Goal: Information Seeking & Learning: Learn about a topic

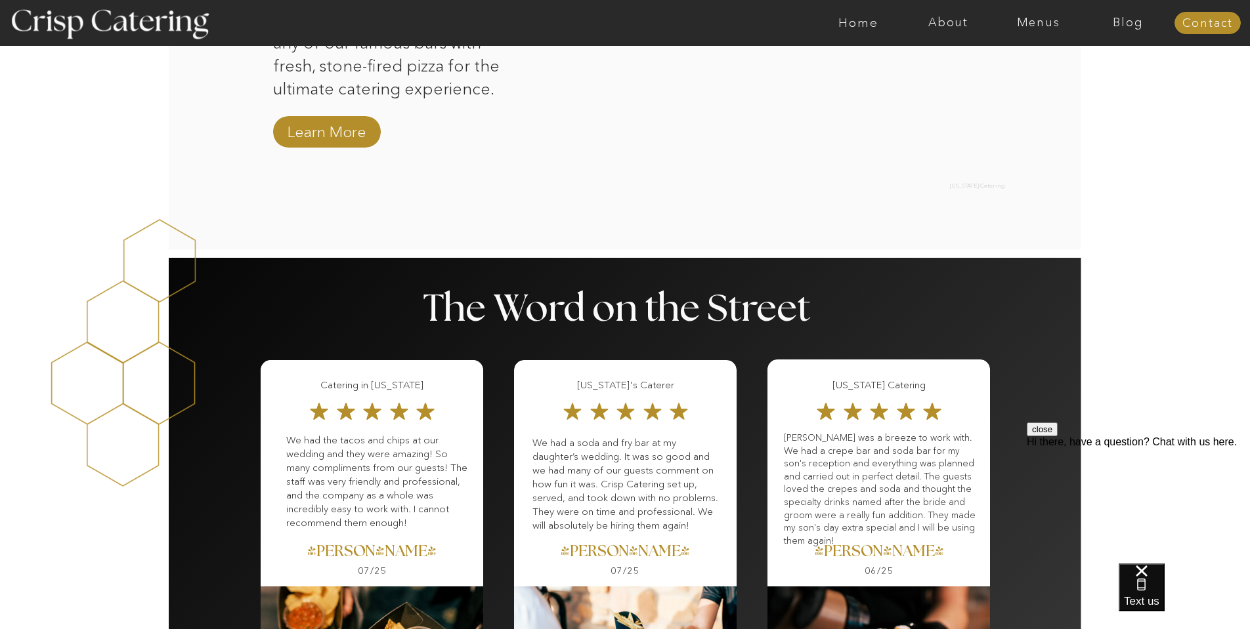
scroll to position [1413, 0]
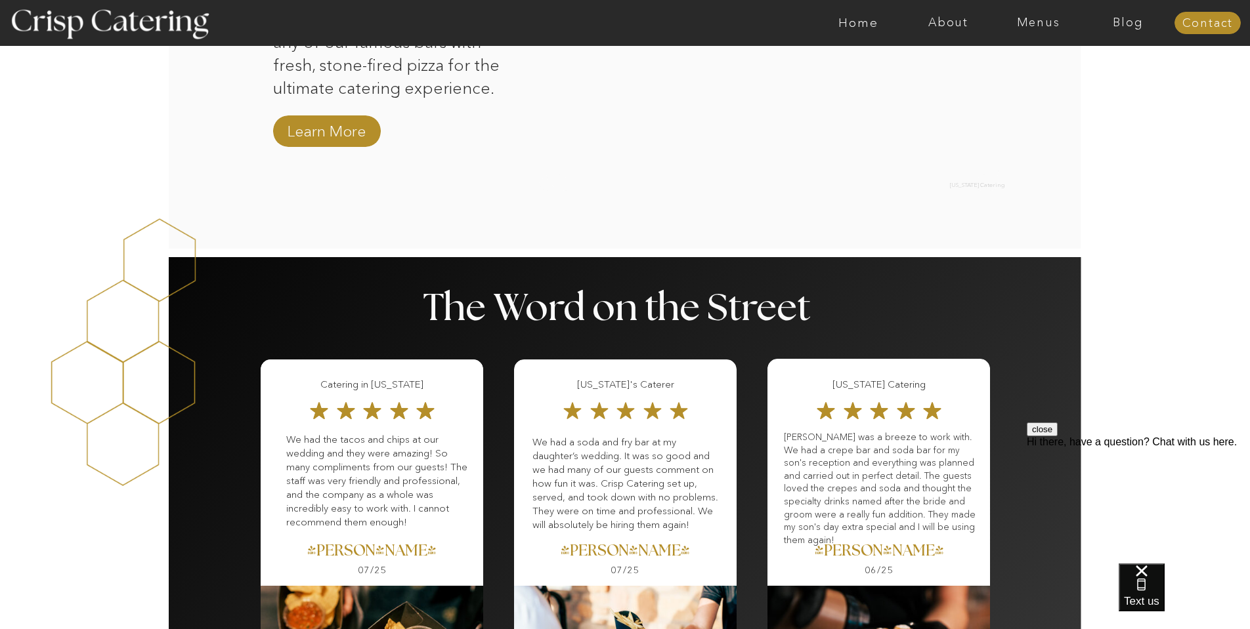
click at [1038, 25] on nav "Menus" at bounding box center [1038, 22] width 90 height 13
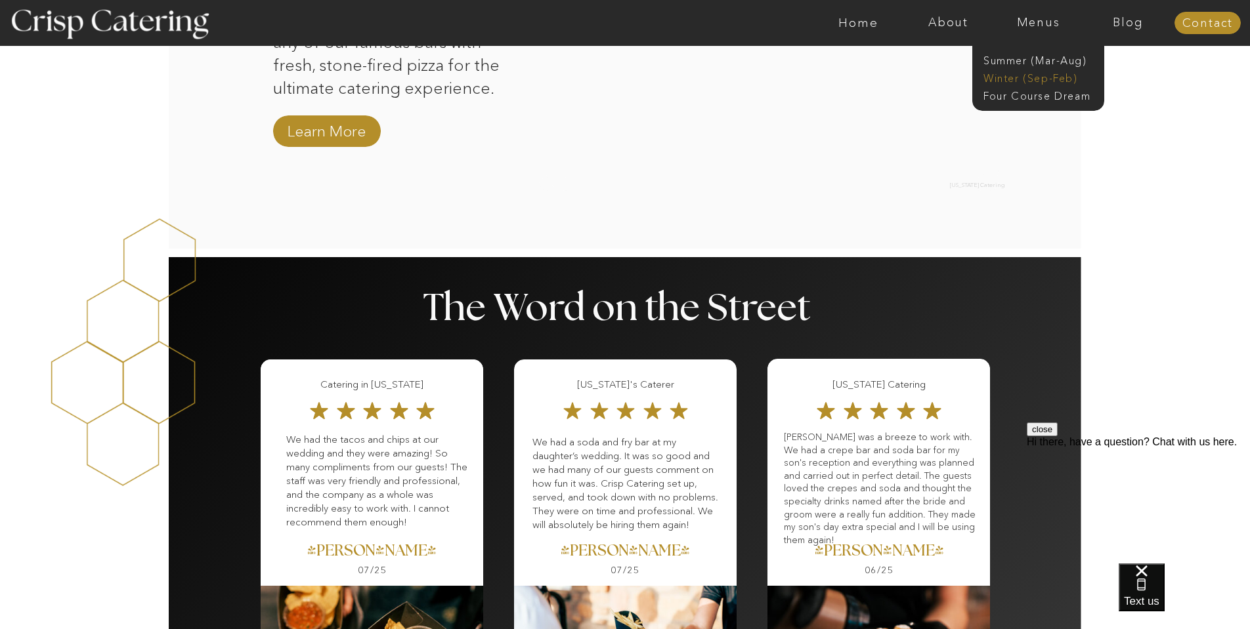
click at [1027, 77] on nav "Winter (Sep-Feb)" at bounding box center [1037, 77] width 108 height 12
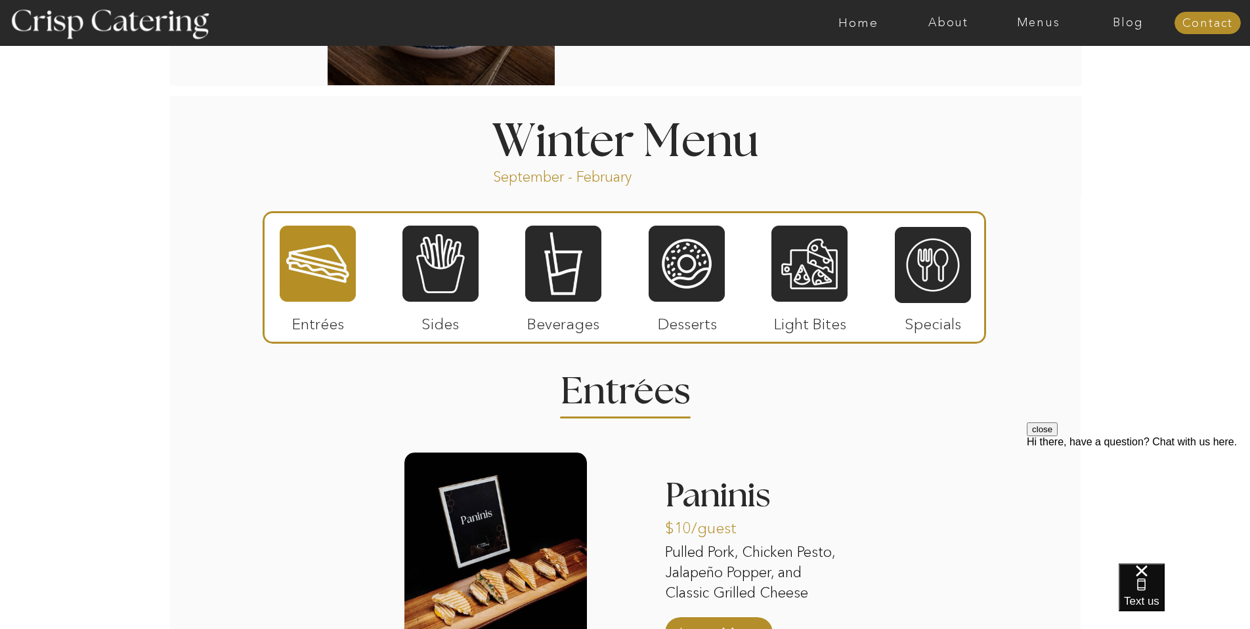
scroll to position [1369, 0]
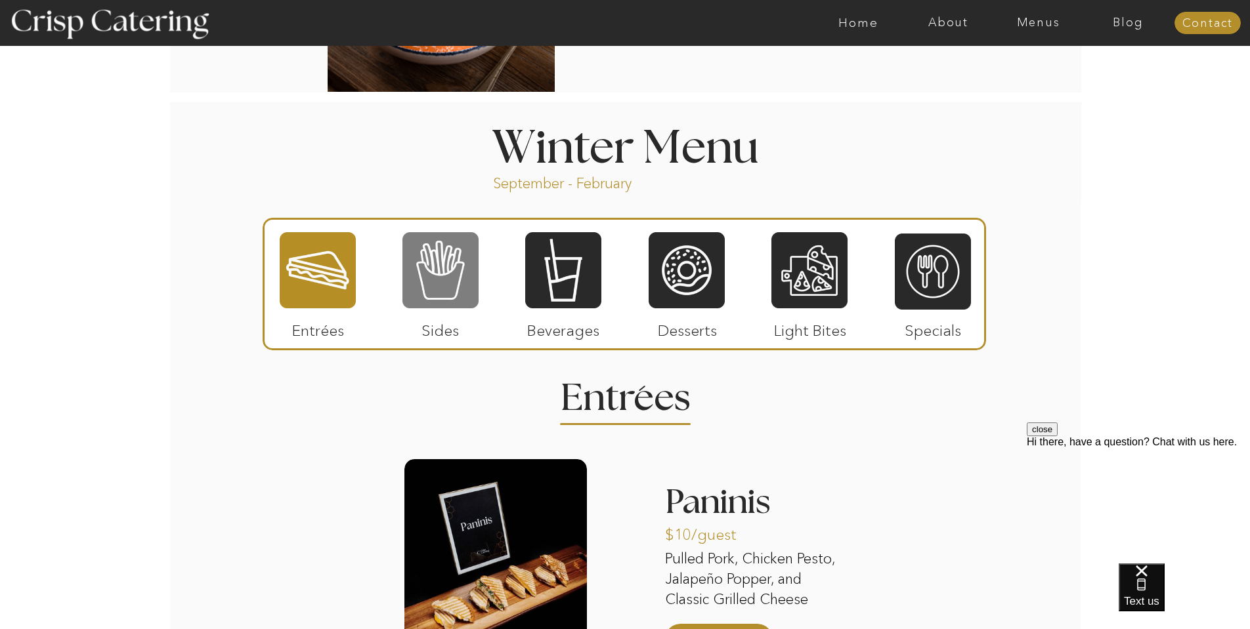
click at [448, 279] on div at bounding box center [440, 270] width 76 height 79
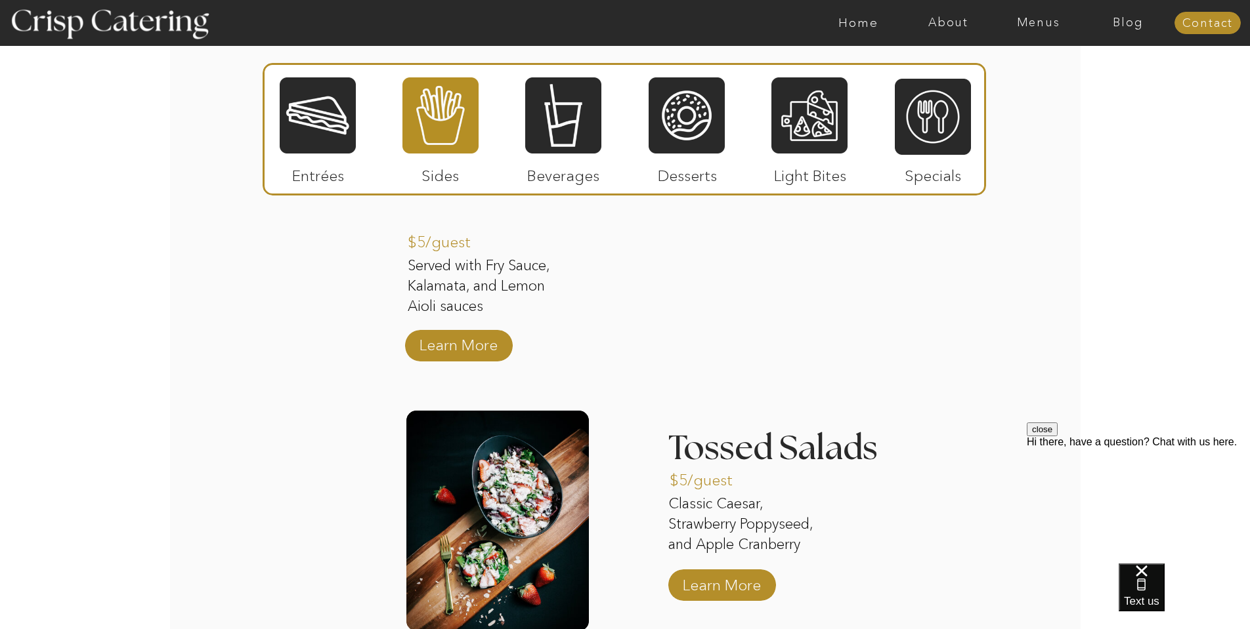
scroll to position [1646, 0]
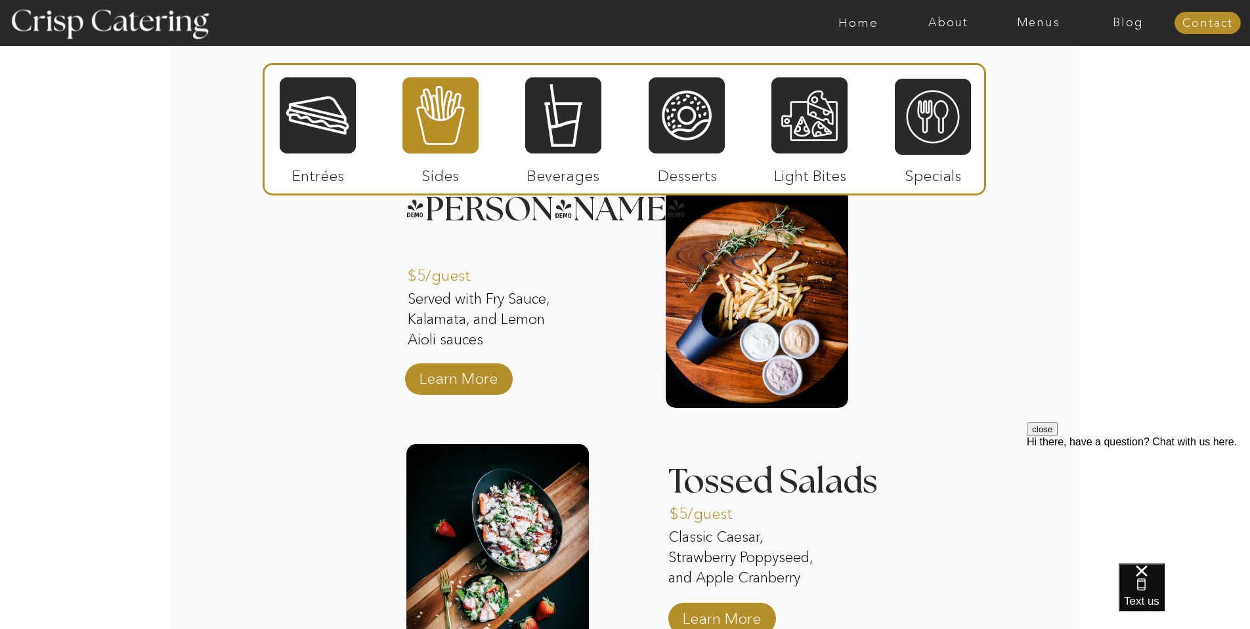
click at [545, 139] on div at bounding box center [563, 115] width 76 height 79
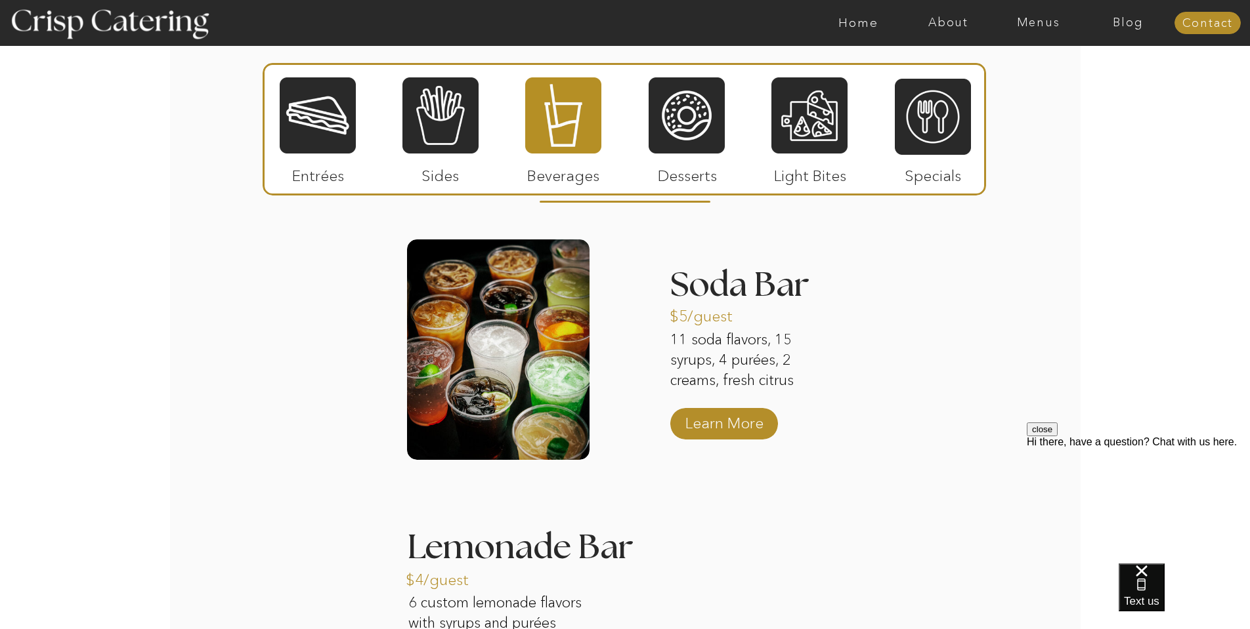
scroll to position [1587, 0]
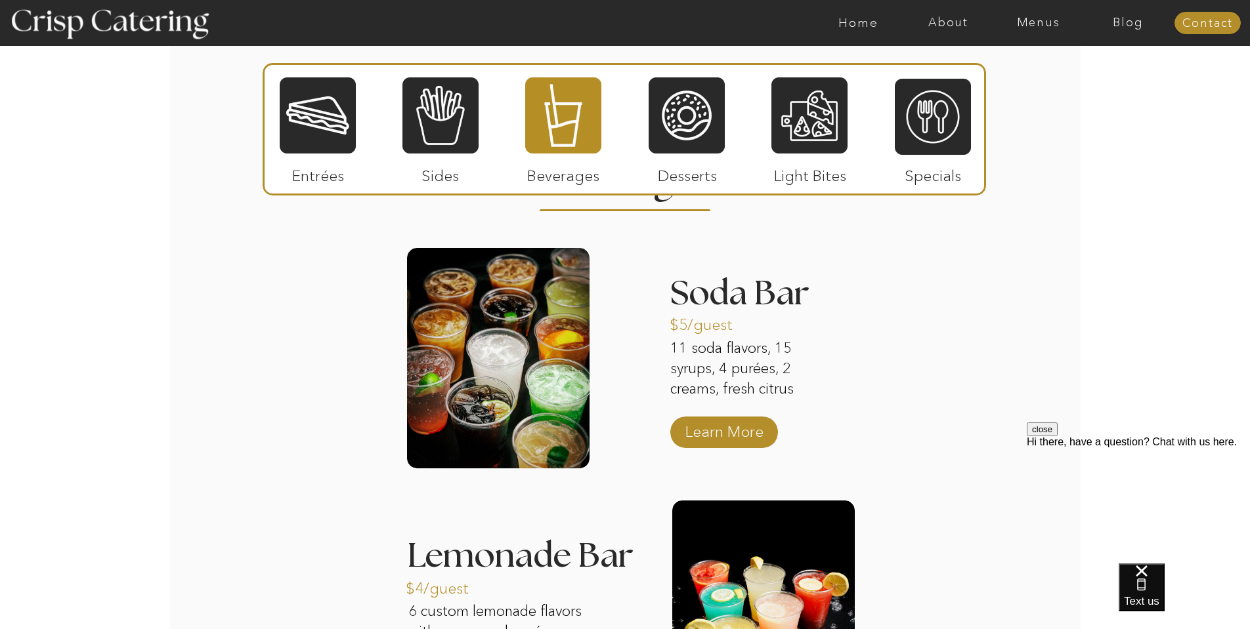
click at [679, 123] on div at bounding box center [687, 115] width 76 height 79
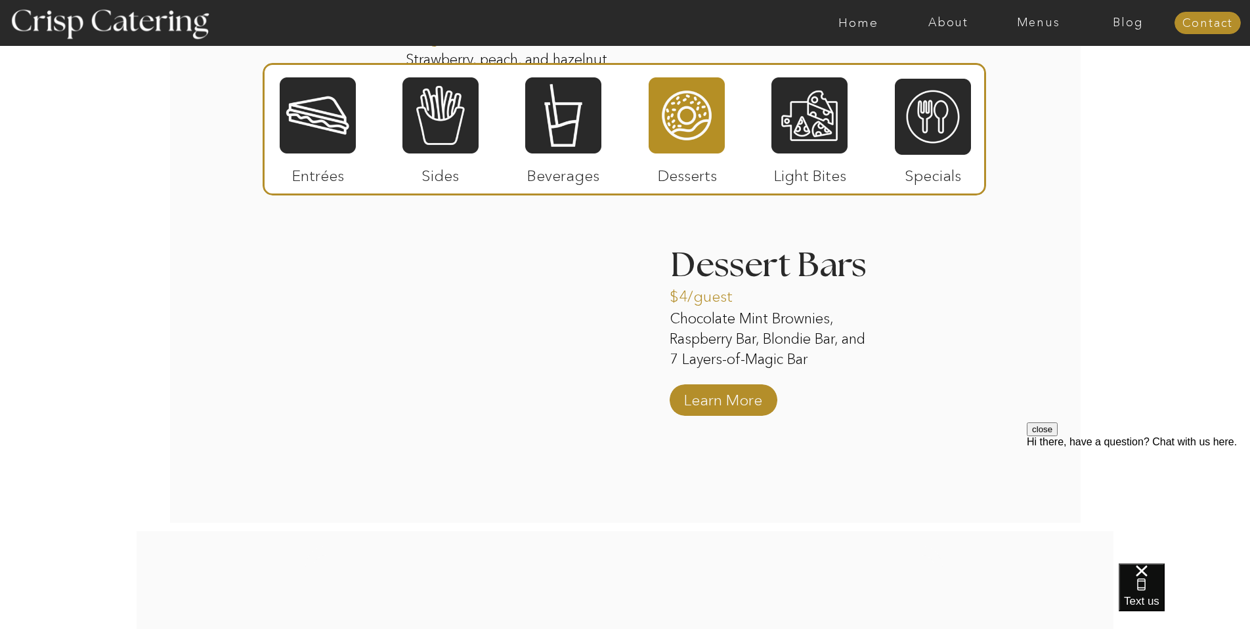
scroll to position [2022, 0]
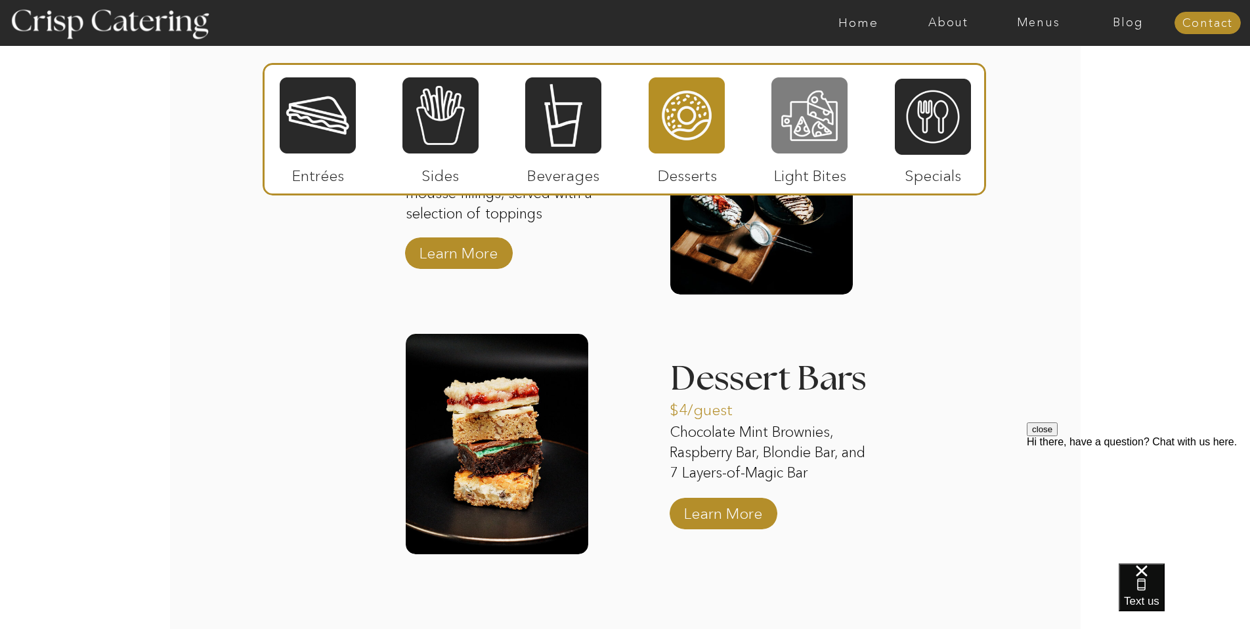
click at [810, 130] on div at bounding box center [809, 115] width 76 height 79
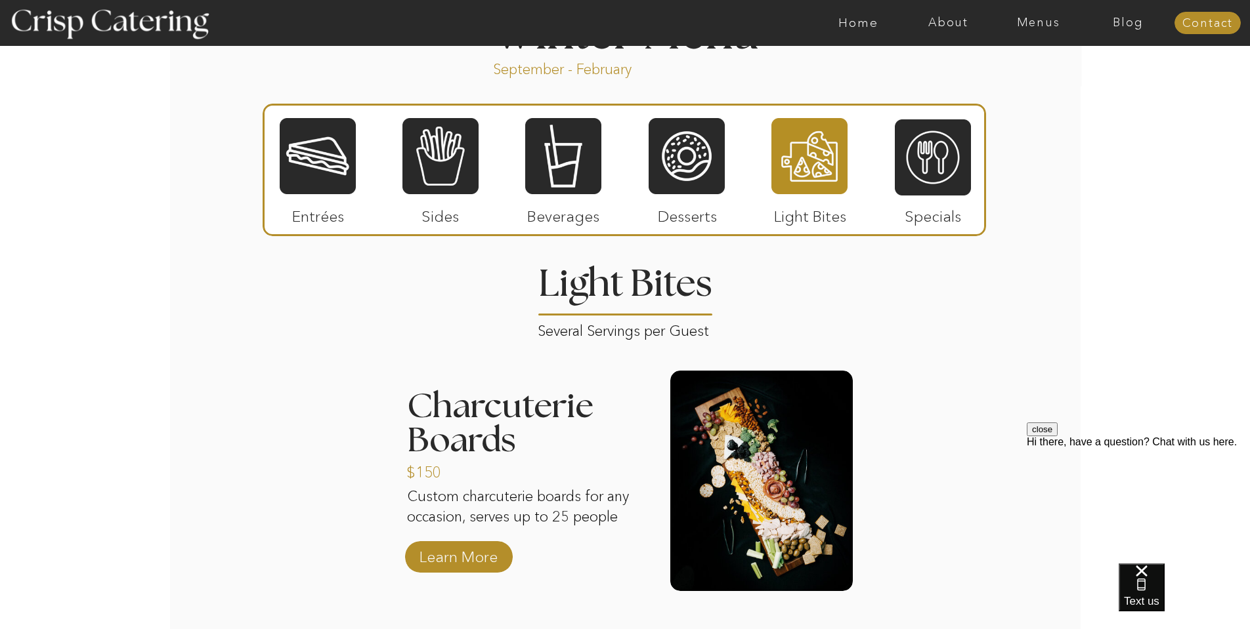
scroll to position [1482, 0]
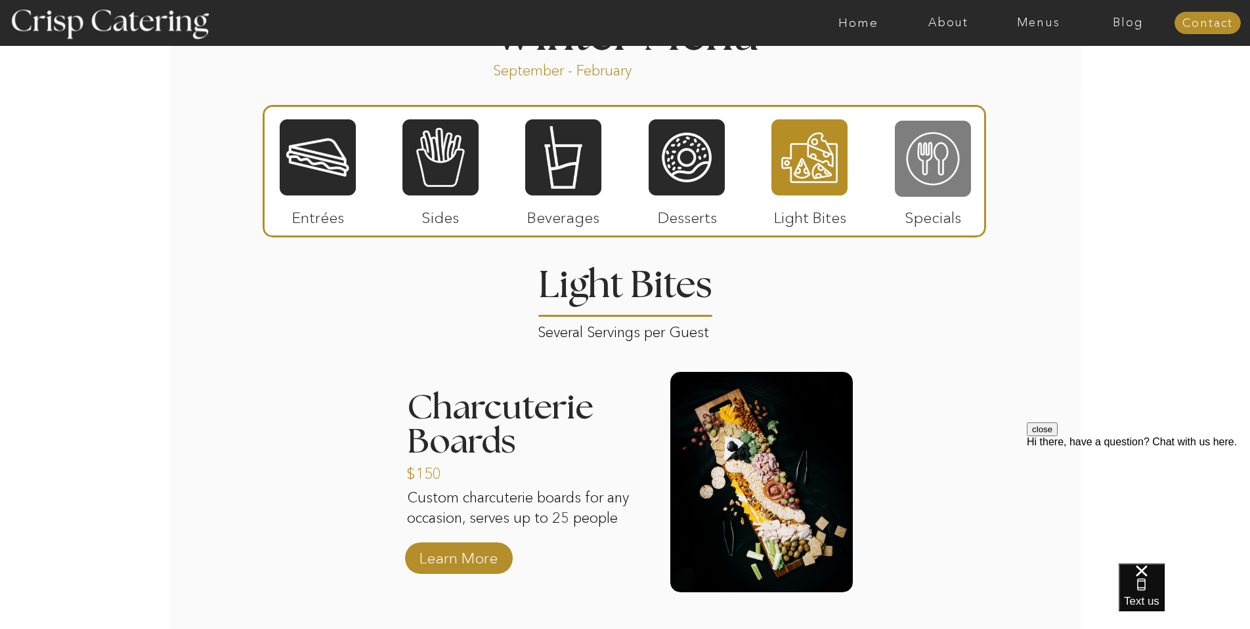
click at [938, 180] on div at bounding box center [933, 158] width 76 height 79
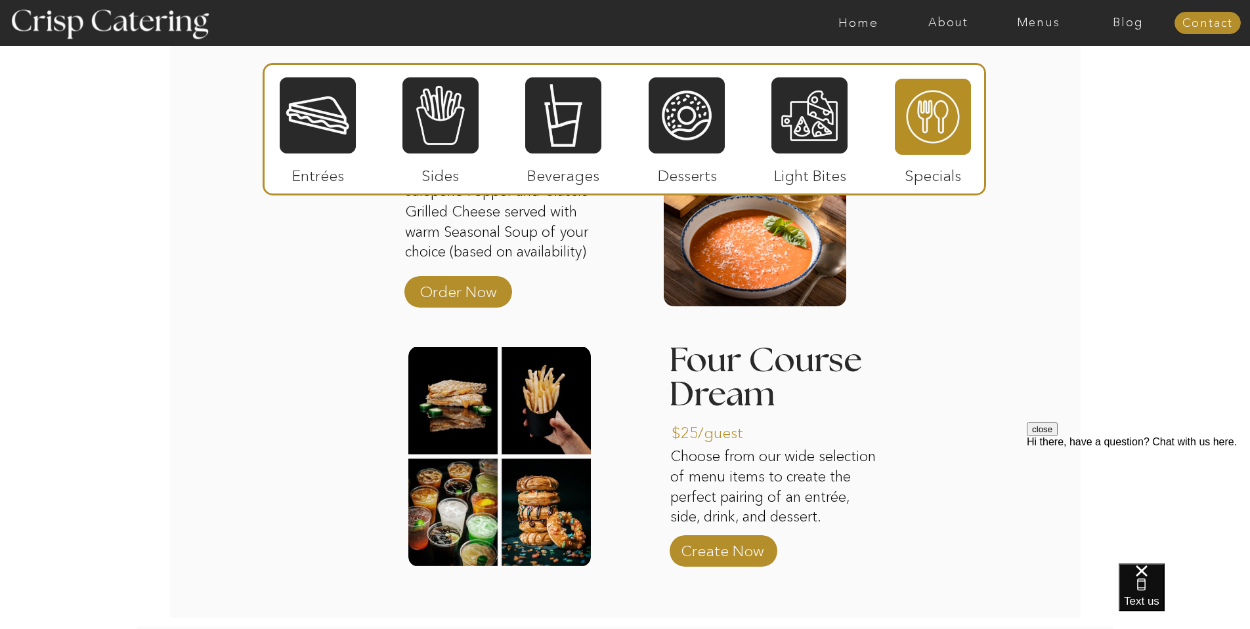
scroll to position [1757, 0]
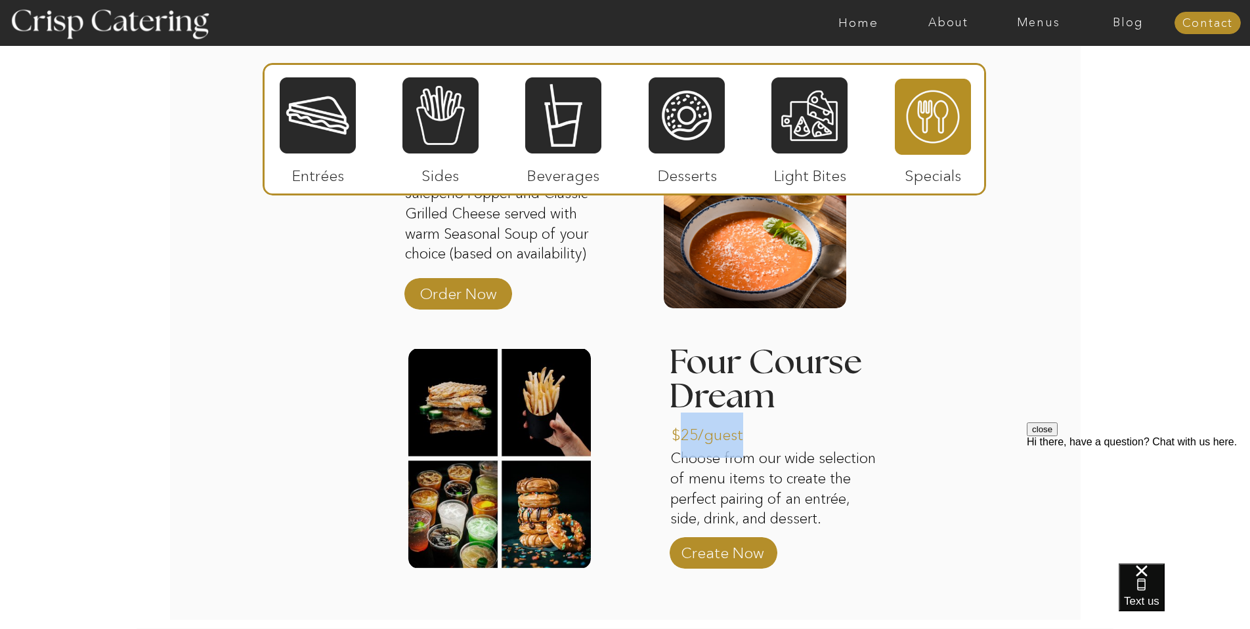
drag, startPoint x: 677, startPoint y: 429, endPoint x: 618, endPoint y: 432, distance: 59.2
click at [747, 434] on p "$25/guest" at bounding box center [715, 432] width 87 height 38
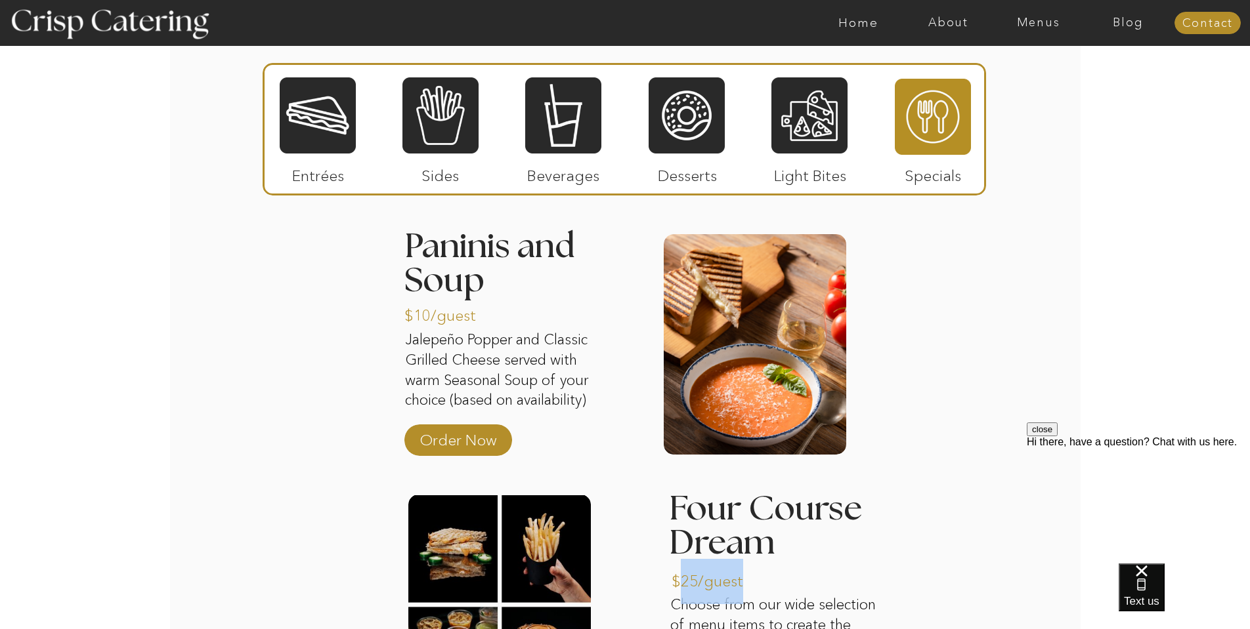
scroll to position [1597, 0]
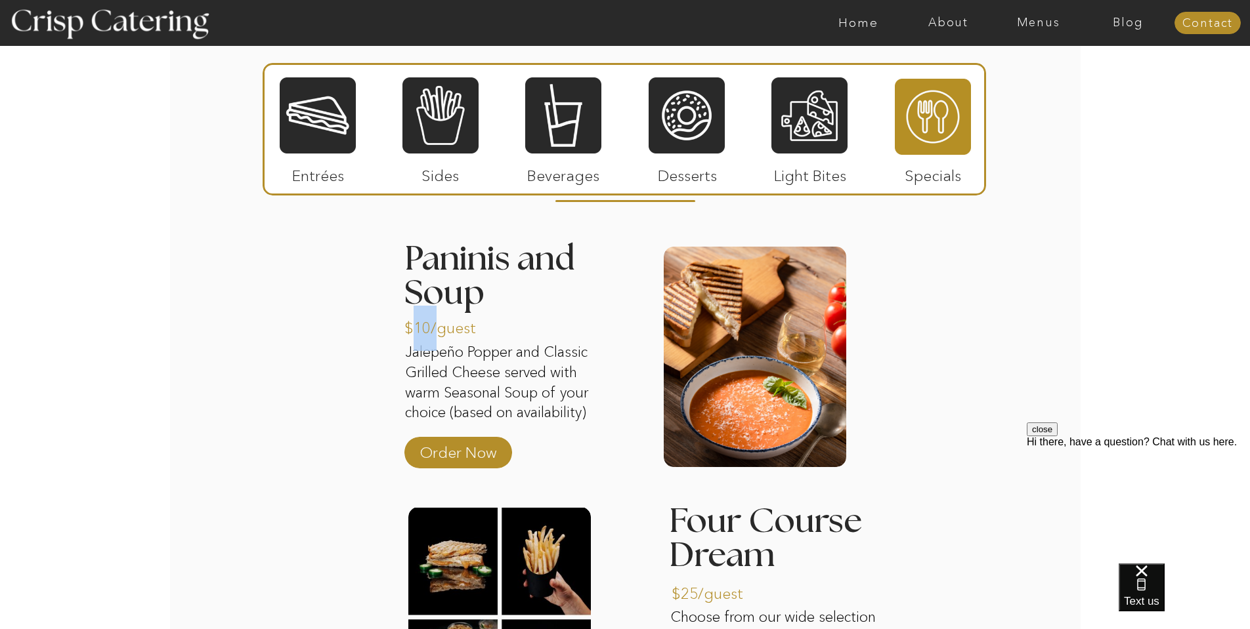
drag, startPoint x: 413, startPoint y: 328, endPoint x: 433, endPoint y: 326, distance: 20.4
click at [433, 326] on p "$10/guest" at bounding box center [447, 325] width 87 height 38
